Goal: Task Accomplishment & Management: Use online tool/utility

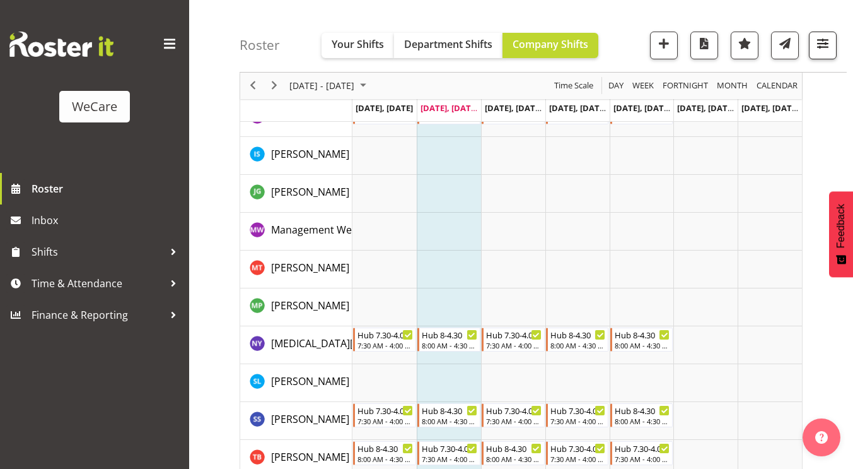
scroll to position [153, 0]
click at [824, 49] on span "button" at bounding box center [823, 43] width 16 height 16
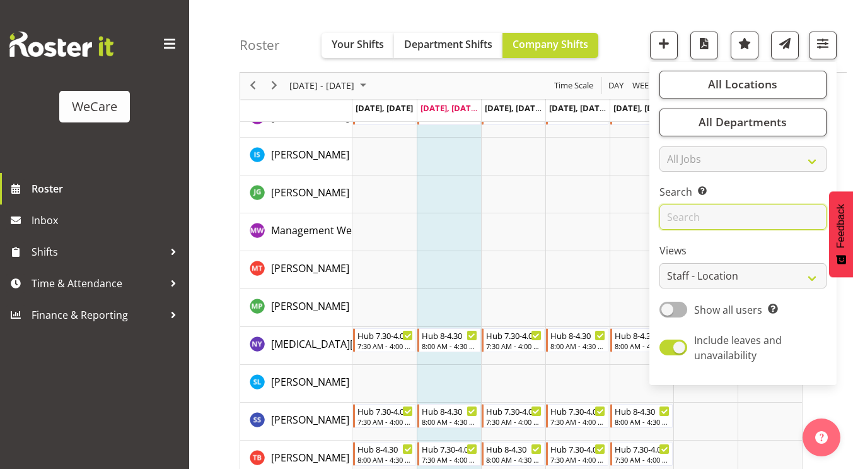
click at [690, 221] on input "text" at bounding box center [743, 217] width 167 height 25
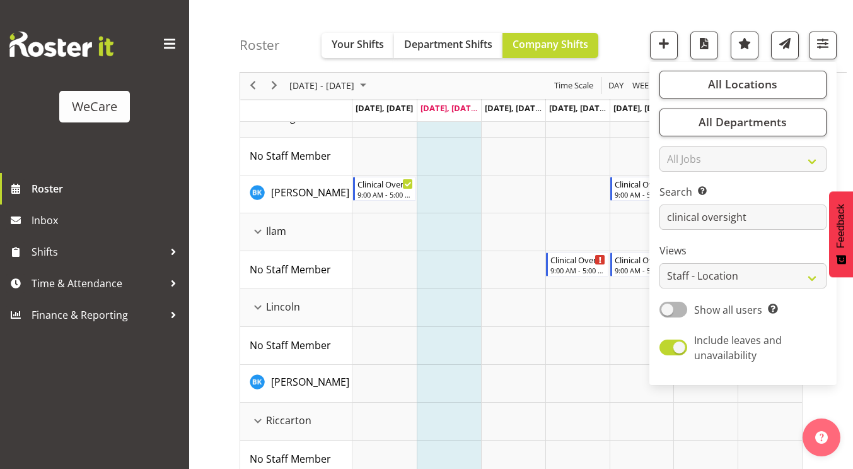
click at [213, 179] on div "Roster Your Shifts Department Shifts Company Shifts All Locations Clear Busines…" at bounding box center [521, 260] width 664 height 759
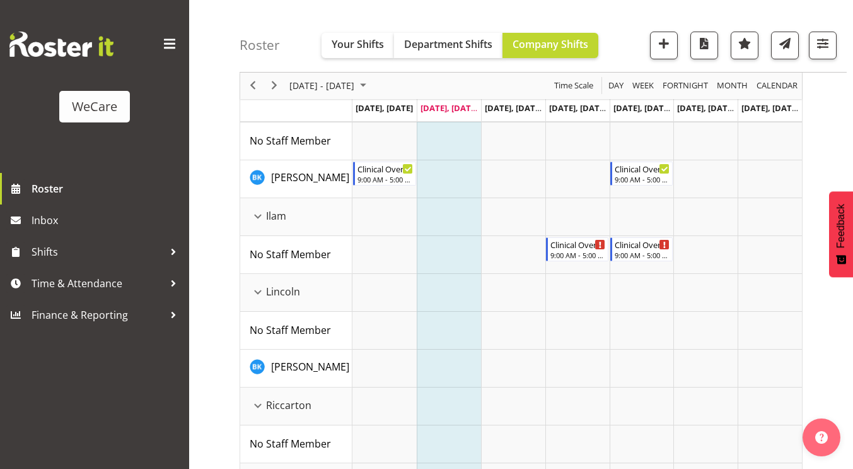
scroll to position [170, 0]
click at [271, 87] on span "Next" at bounding box center [274, 86] width 15 height 16
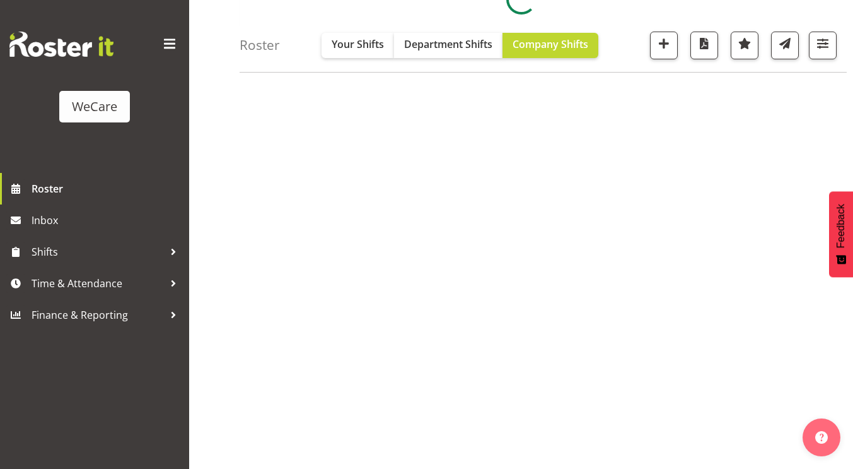
scroll to position [151, 0]
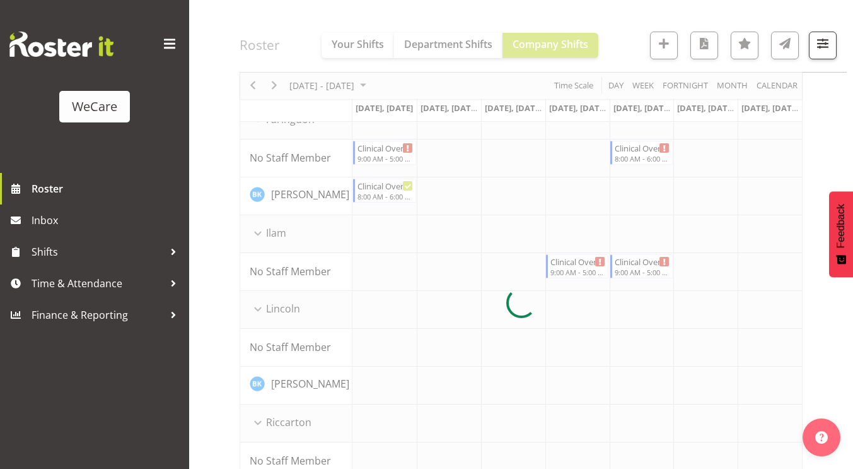
scroll to position [170, 0]
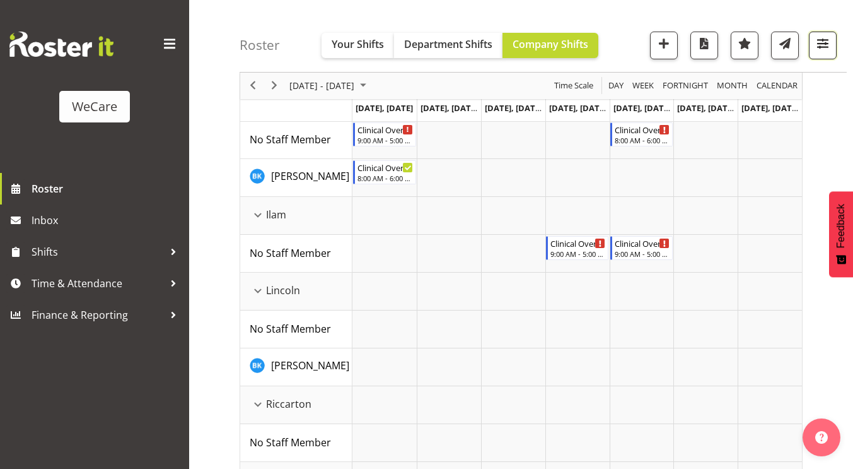
click at [826, 47] on span "button" at bounding box center [823, 43] width 16 height 16
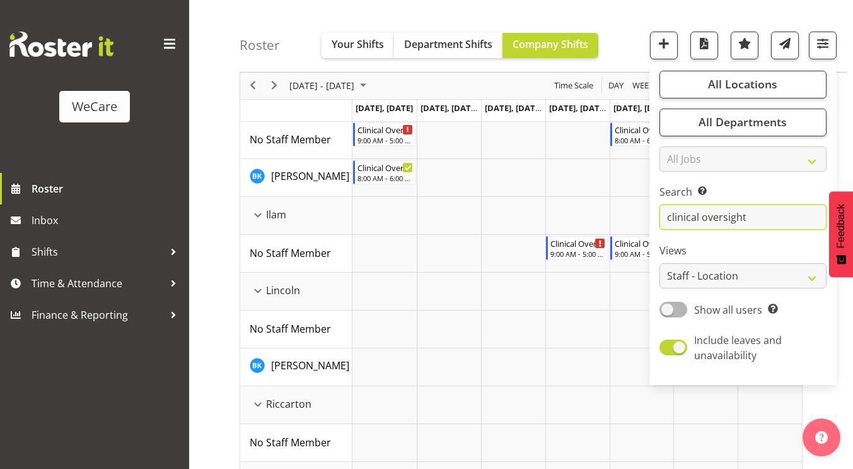
drag, startPoint x: 751, startPoint y: 225, endPoint x: 613, endPoint y: 228, distance: 138.2
click at [613, 228] on div "Roster Your Shifts Department Shifts Company Shifts All Locations Clear Busines…" at bounding box center [521, 243] width 664 height 759
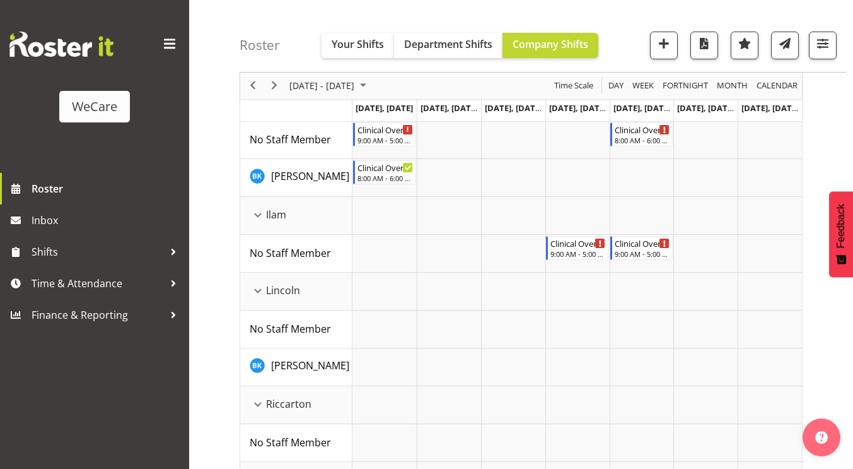
click at [840, 45] on div "Roster Your Shifts Department Shifts Company Shifts All Locations Clear Busines…" at bounding box center [543, 36] width 607 height 73
click at [831, 45] on button "button" at bounding box center [823, 46] width 28 height 28
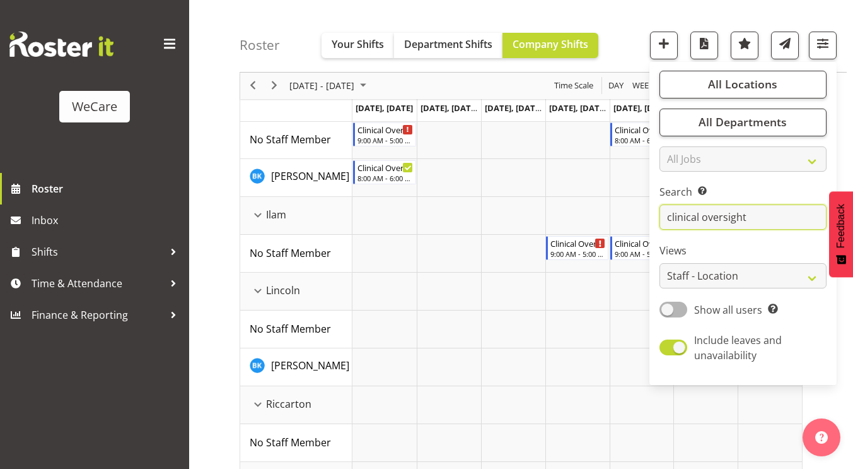
drag, startPoint x: 757, startPoint y: 218, endPoint x: 626, endPoint y: 235, distance: 131.7
click at [626, 235] on div "Roster Your Shifts Department Shifts Company Shifts All Locations Clear Busines…" at bounding box center [521, 243] width 664 height 759
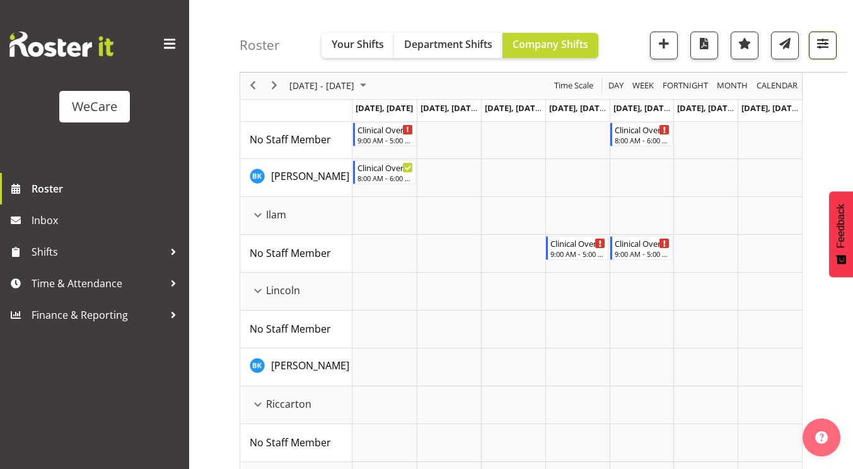
click at [821, 41] on span "button" at bounding box center [823, 43] width 16 height 16
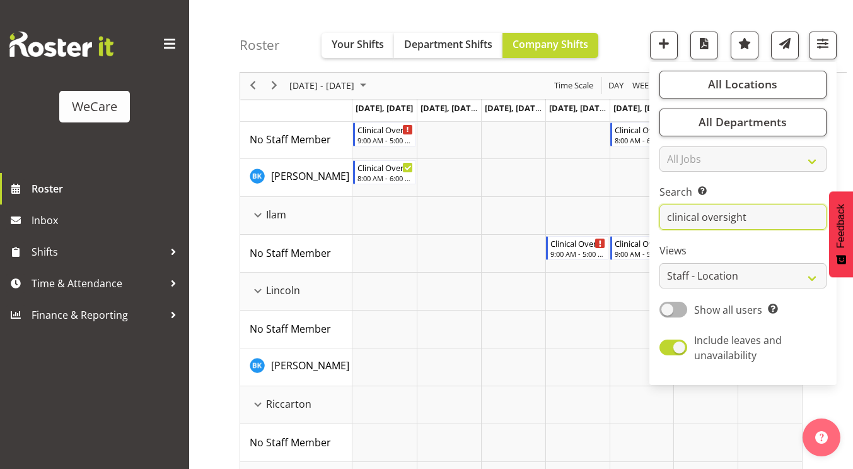
click at [749, 218] on input "clinical oversight" at bounding box center [743, 217] width 167 height 25
type input "c"
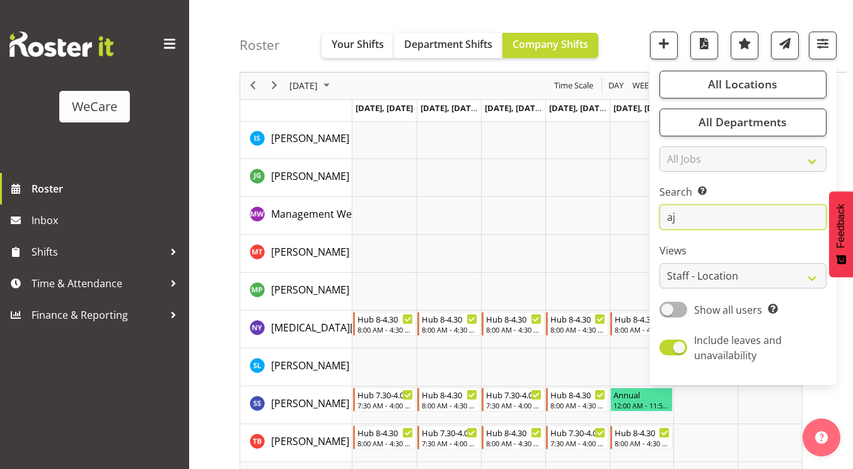
scroll to position [0, 0]
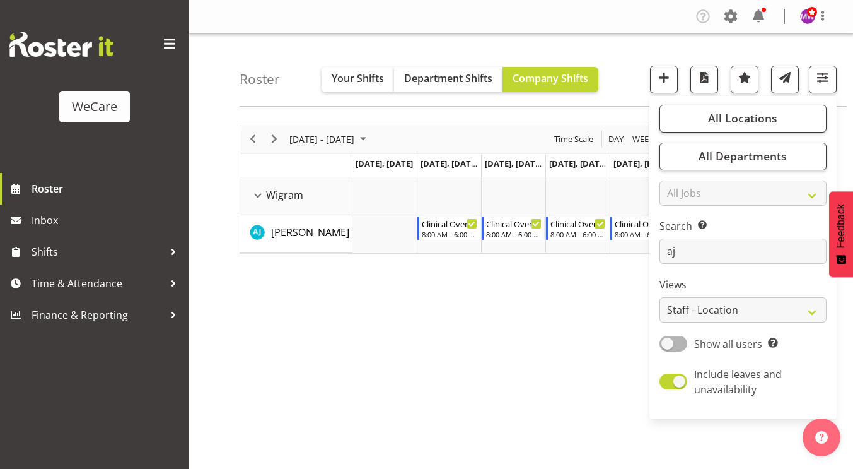
click at [226, 214] on div "Roster Your Shifts Department Shifts Company Shifts All Locations Clear Busines…" at bounding box center [521, 327] width 664 height 587
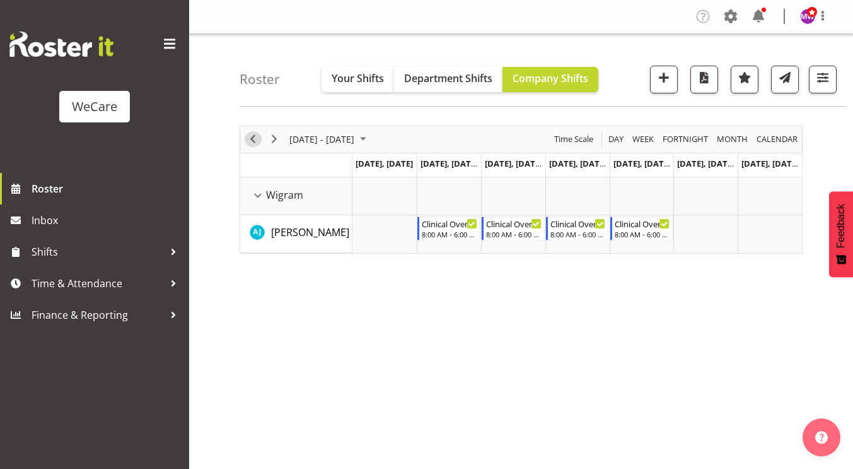
click at [259, 141] on span "Previous" at bounding box center [252, 139] width 15 height 16
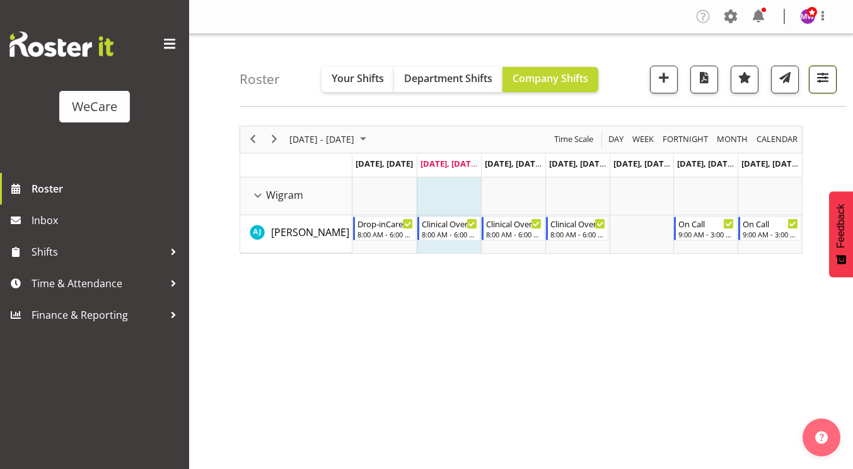
click at [831, 77] on span "button" at bounding box center [823, 77] width 16 height 16
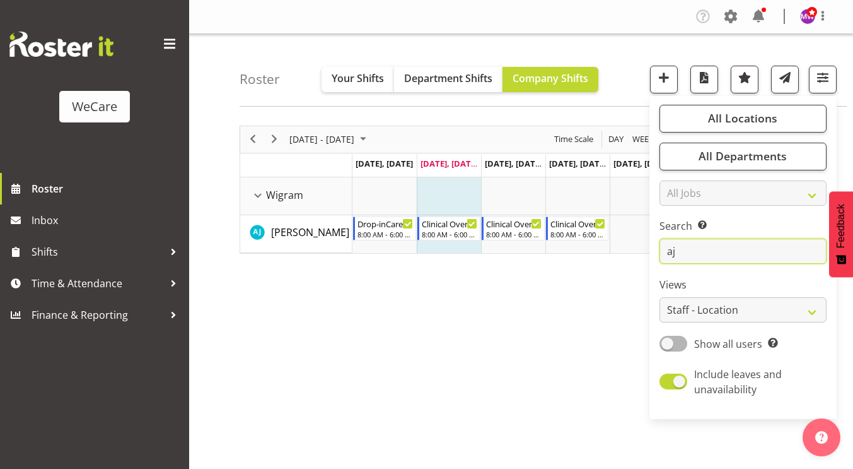
click at [728, 252] on input "aj" at bounding box center [743, 250] width 167 height 25
type input "a"
type input "olive"
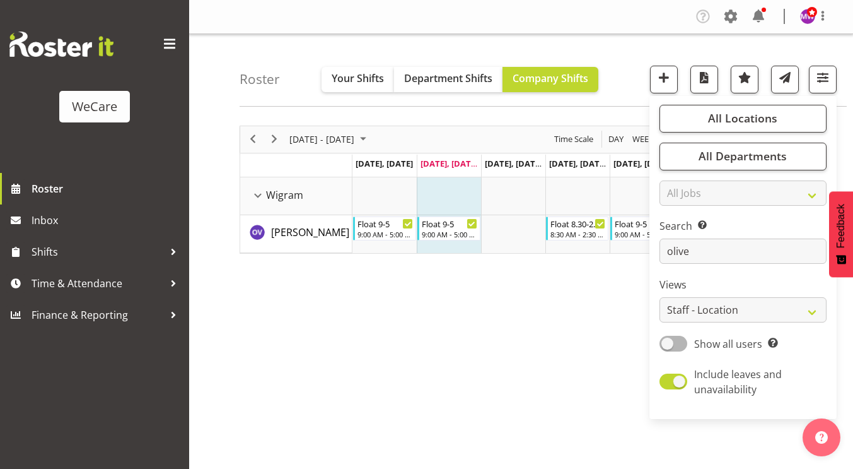
click at [218, 115] on div "Roster Your Shifts Department Shifts Company Shifts All Locations Clear Busines…" at bounding box center [521, 327] width 664 height 587
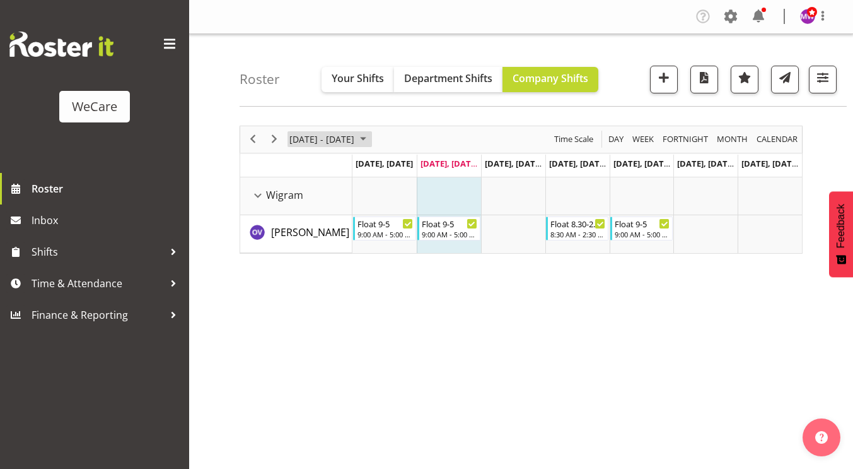
click at [372, 137] on button "[DATE] - [DATE]" at bounding box center [330, 139] width 85 height 16
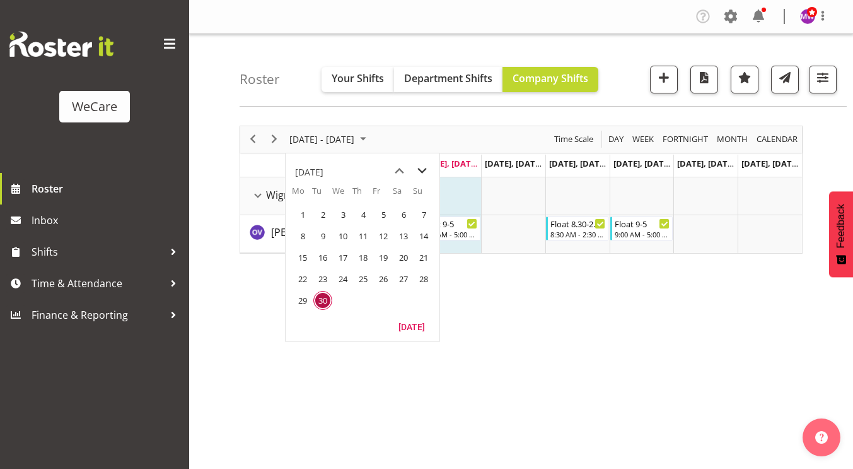
click at [423, 169] on span "next month" at bounding box center [422, 171] width 22 height 23
click at [370, 282] on span "23" at bounding box center [363, 278] width 19 height 19
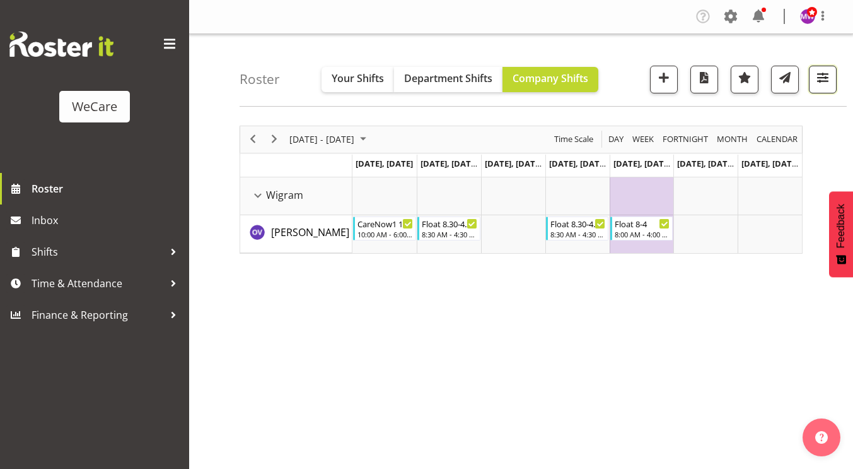
click at [829, 81] on span "button" at bounding box center [823, 77] width 16 height 16
